Goal: Find specific page/section: Find specific page/section

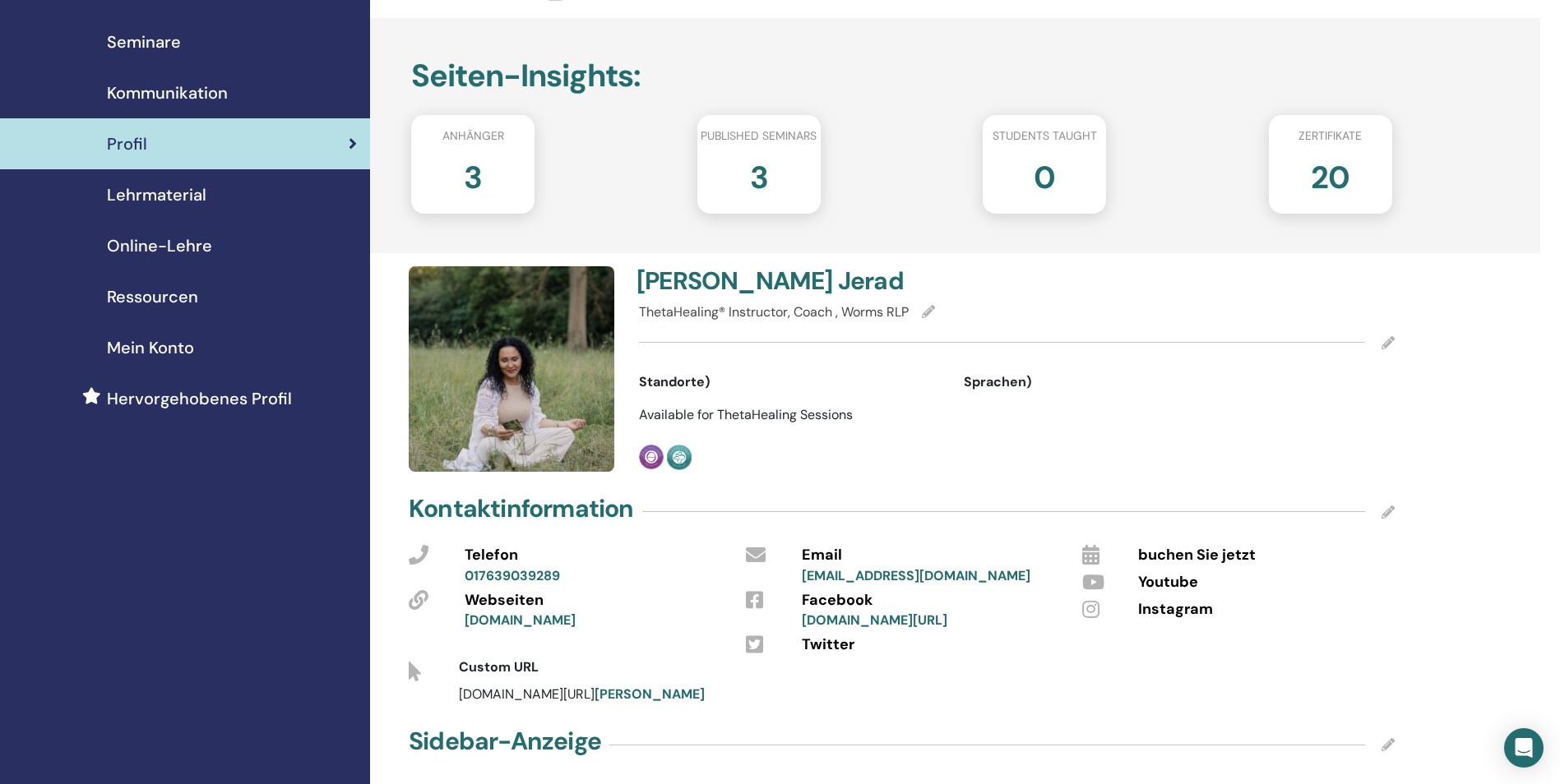
scroll to position [82, 0]
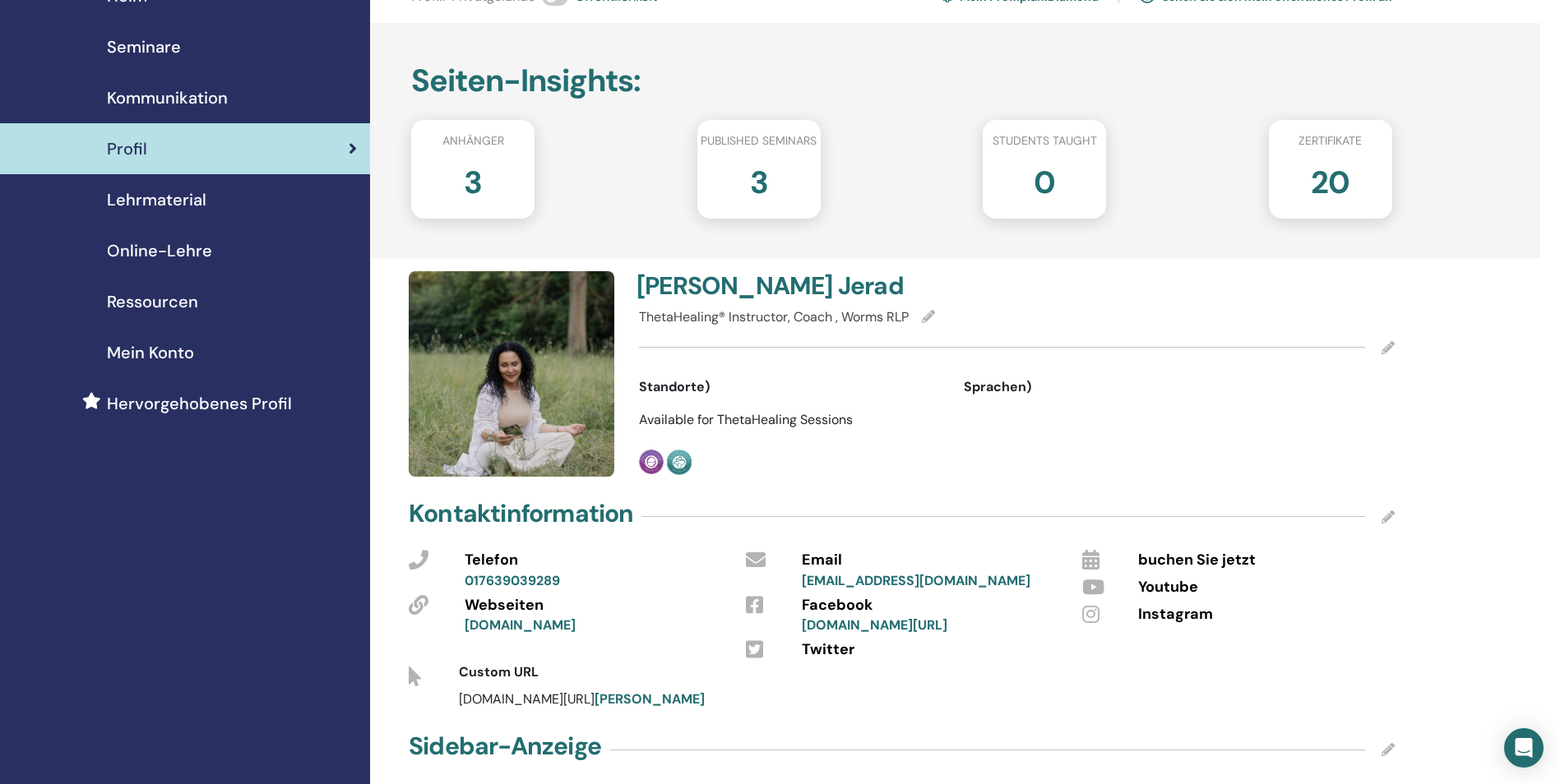
click at [152, 52] on span "Seminare" at bounding box center [144, 47] width 74 height 24
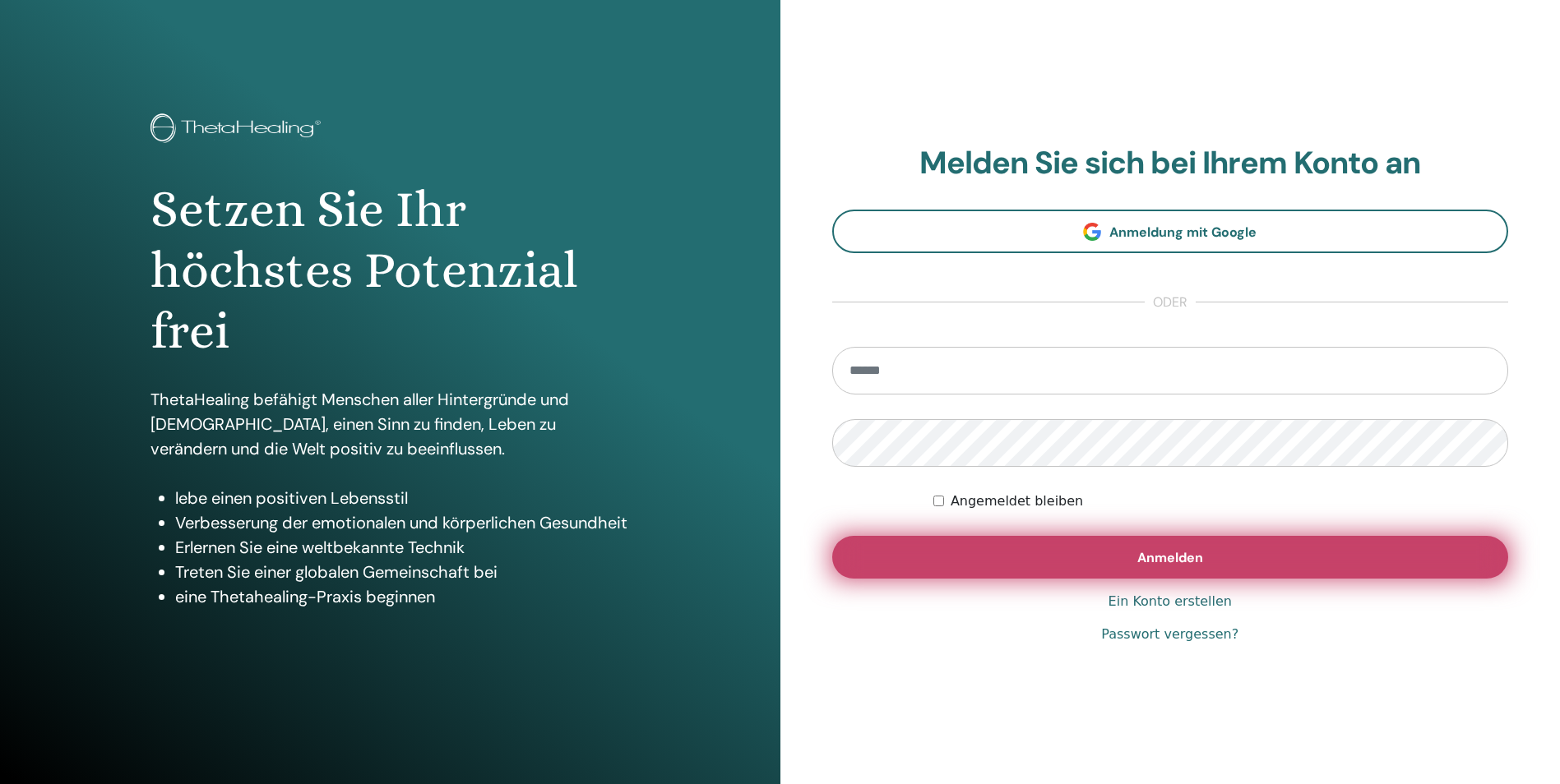
type input "**********"
click at [1182, 552] on span "Anmelden" at bounding box center [1170, 558] width 66 height 17
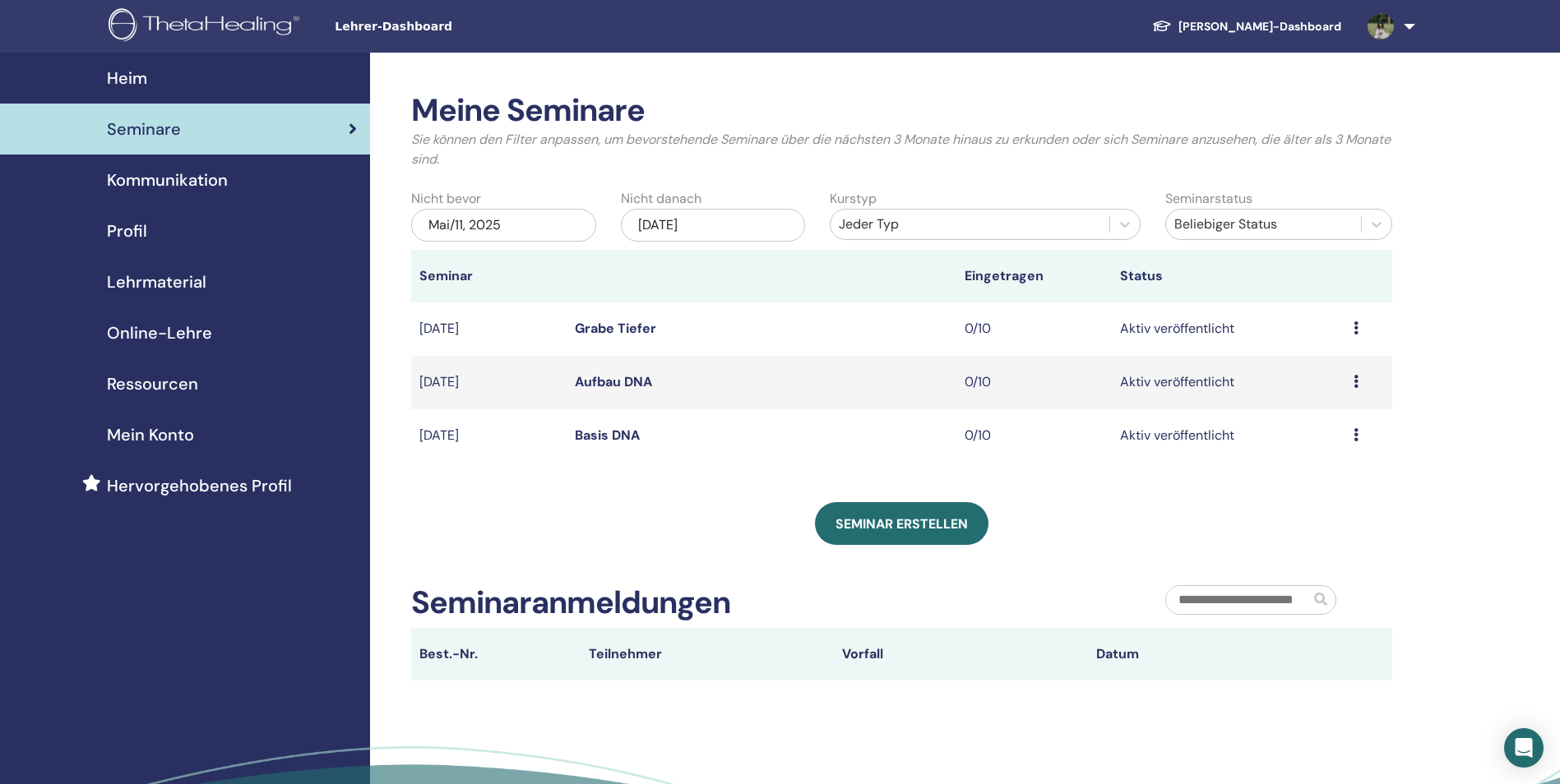
click at [1447, 328] on div "Meine Seminare Sie können den Filter anpassen, um bevorstehende Seminare über d…" at bounding box center [955, 482] width 1170 height 858
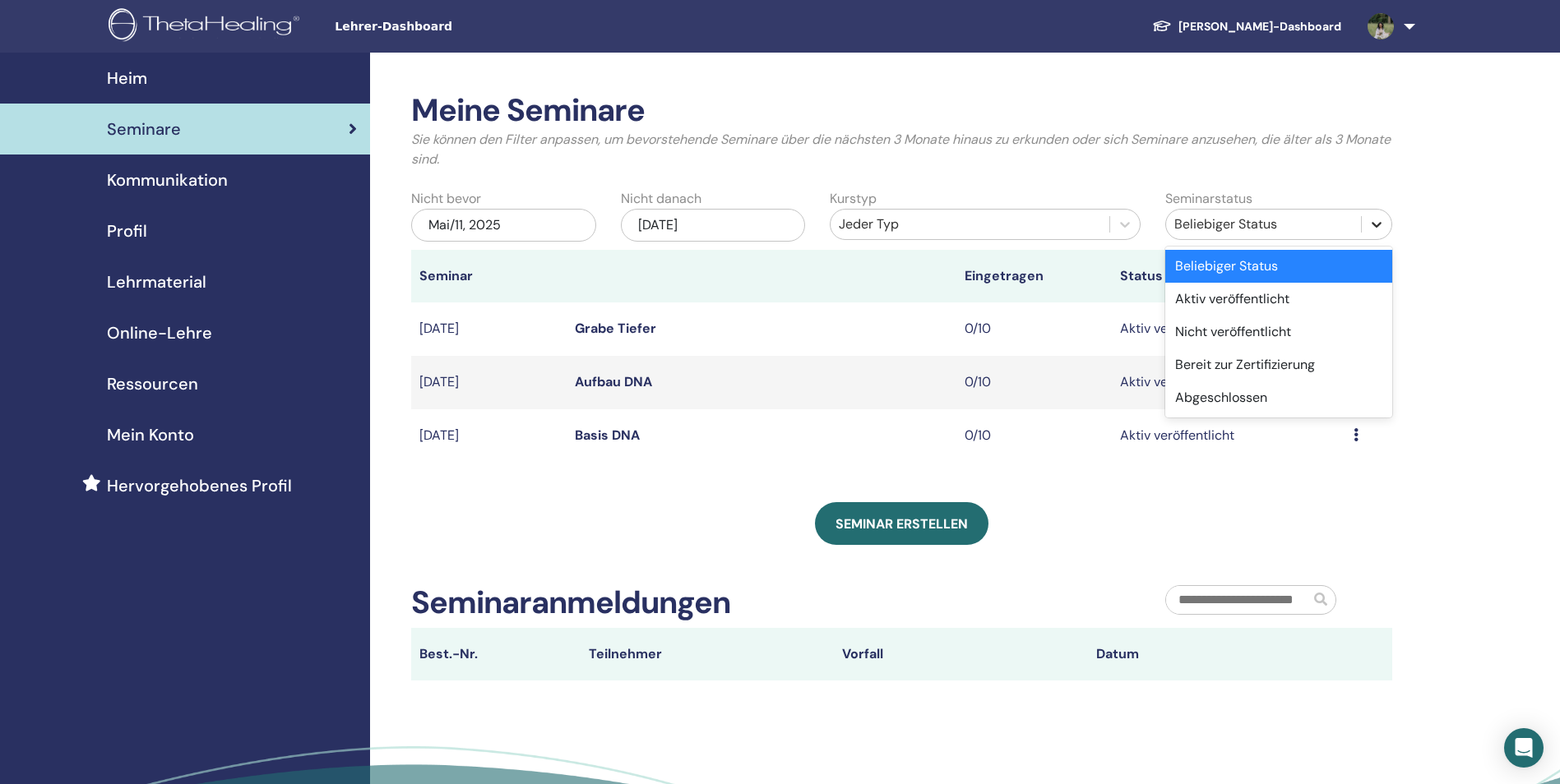
click at [1370, 217] on icon at bounding box center [1376, 224] width 16 height 16
click at [1333, 293] on div "Aktiv veröffentlicht" at bounding box center [1279, 299] width 227 height 33
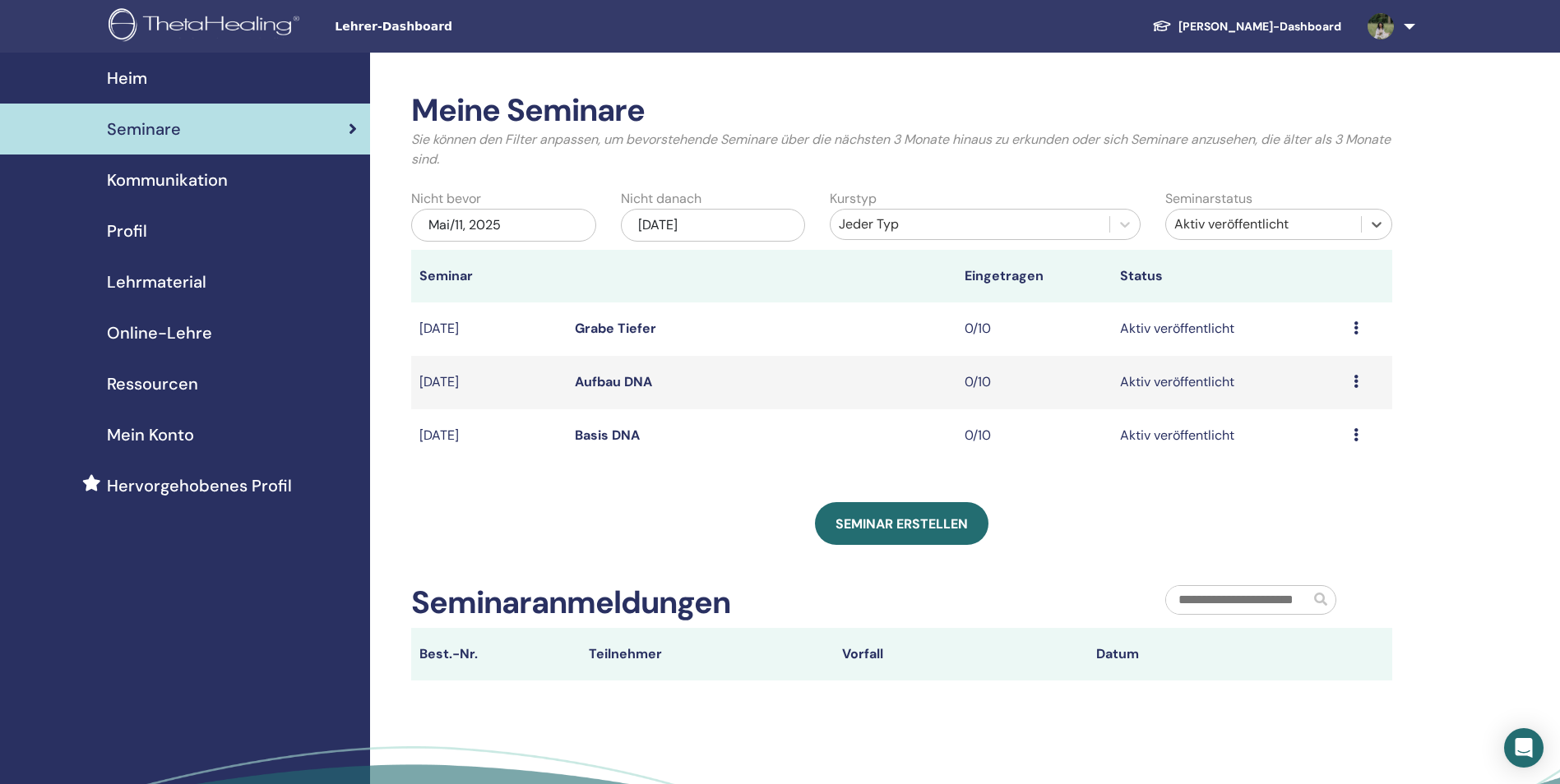
click at [220, 184] on span "Kommunikation" at bounding box center [168, 180] width 121 height 24
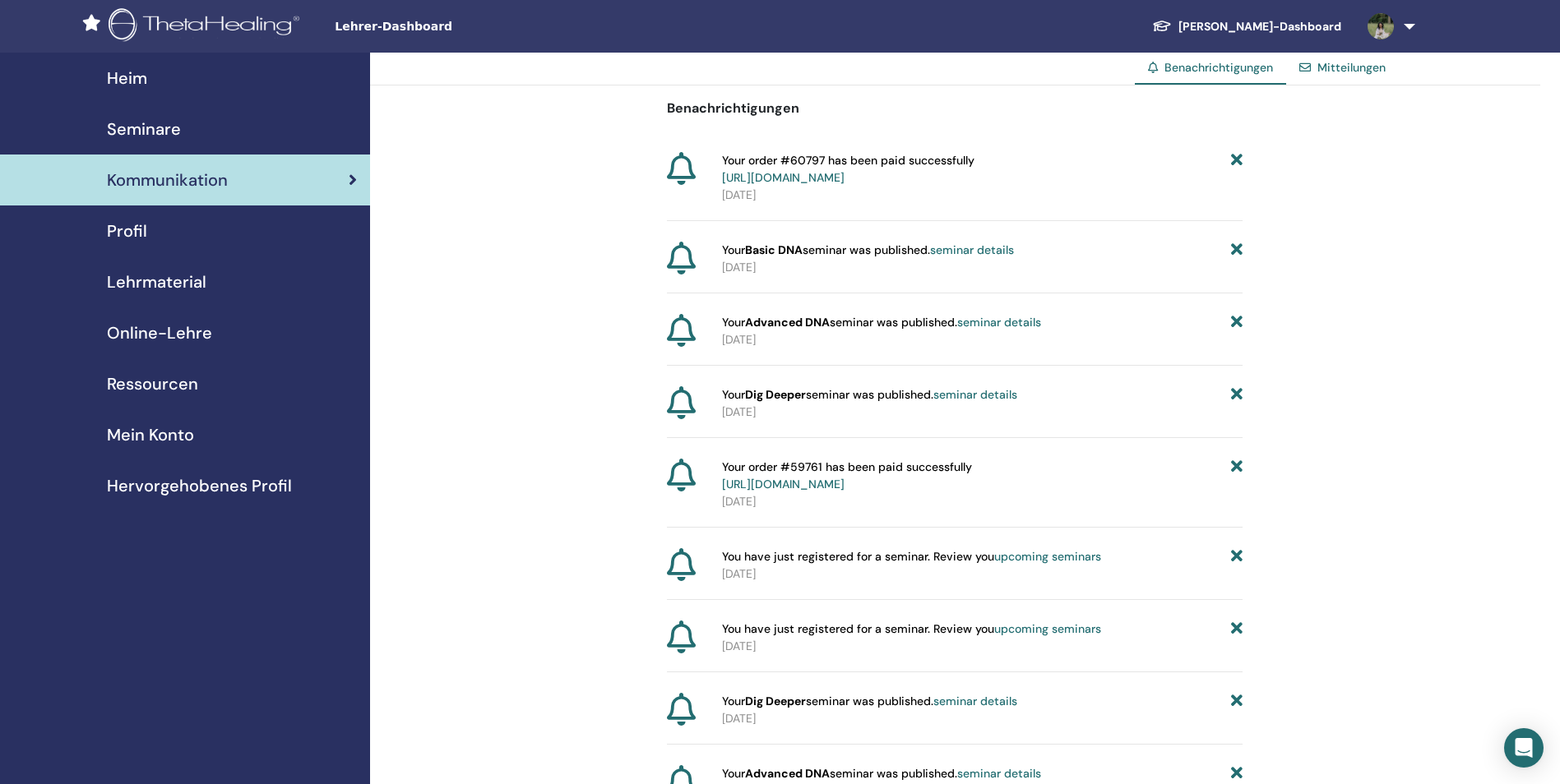
scroll to position [686, 0]
